Goal: Information Seeking & Learning: Learn about a topic

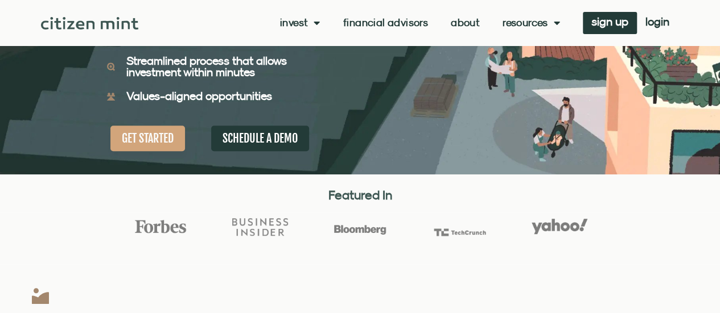
scroll to position [265, 0]
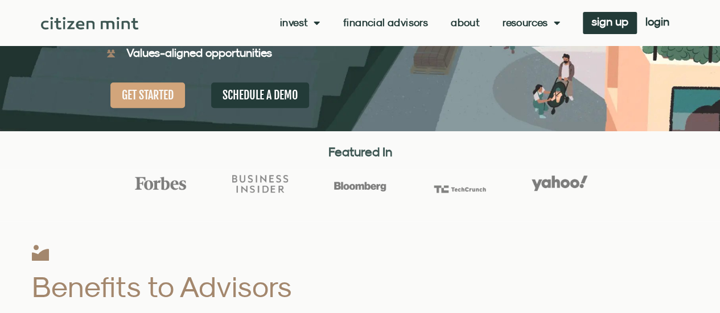
click at [473, 24] on link "About" at bounding box center [465, 22] width 29 height 11
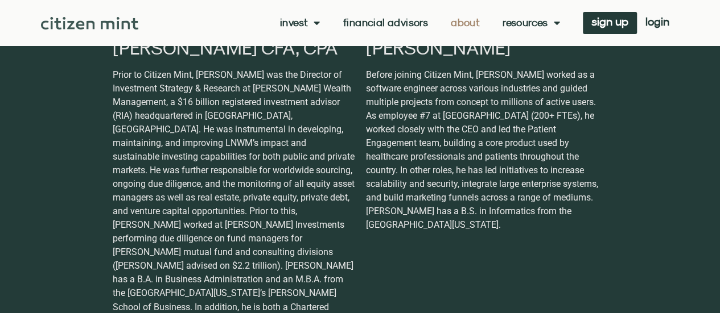
scroll to position [758, 0]
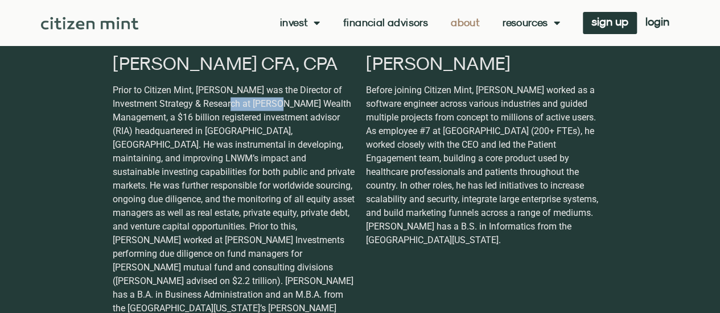
drag, startPoint x: 224, startPoint y: 102, endPoint x: 271, endPoint y: 106, distance: 47.4
click at [271, 106] on p "Prior to Citizen Mint, [PERSON_NAME] was the Director of Investment Strategy & …" at bounding box center [234, 220] width 242 height 273
click at [284, 177] on p "Prior to Citizen Mint, [PERSON_NAME] was the Director of Investment Strategy & …" at bounding box center [234, 220] width 242 height 273
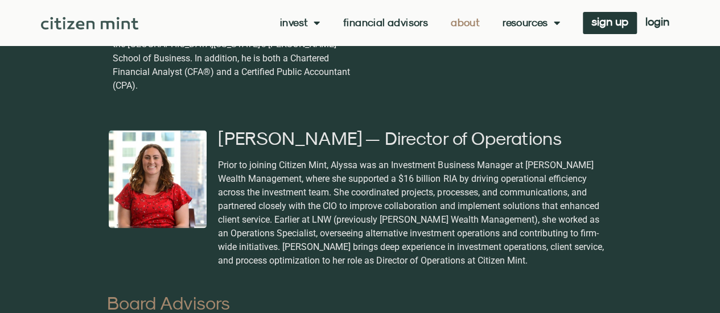
scroll to position [1062, 0]
